Goal: Navigation & Orientation: Go to known website

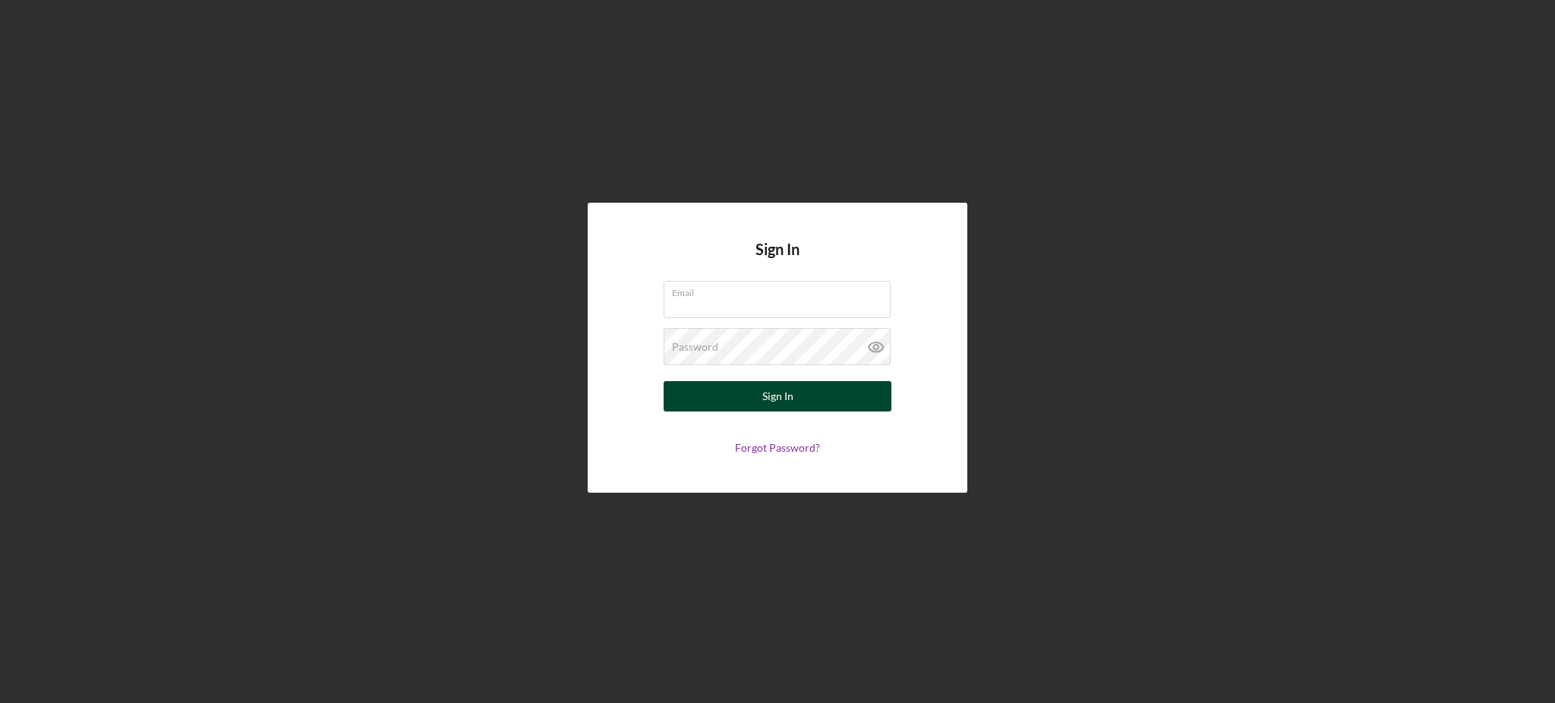
type input "[EMAIL_ADDRESS][DOMAIN_NAME]"
click at [782, 396] on div "Sign In" at bounding box center [777, 396] width 31 height 30
